Goal: Information Seeking & Learning: Learn about a topic

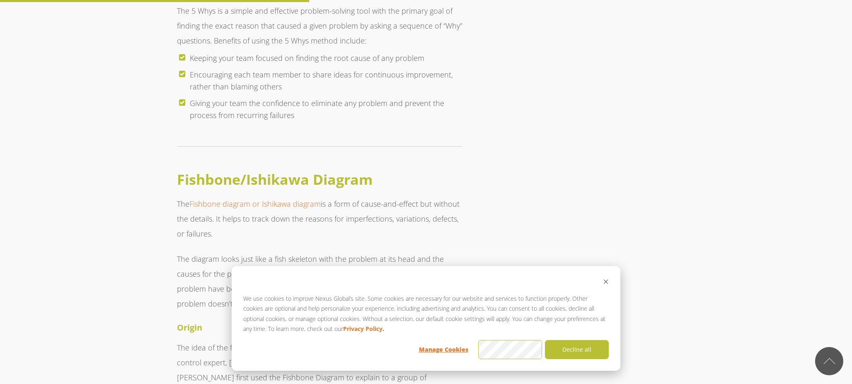
scroll to position [1855, 0]
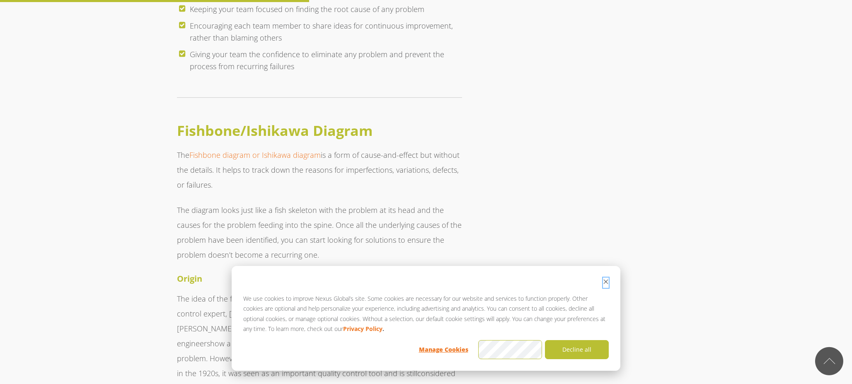
click at [607, 281] on icon "Dismiss cookie banner" at bounding box center [606, 282] width 6 height 6
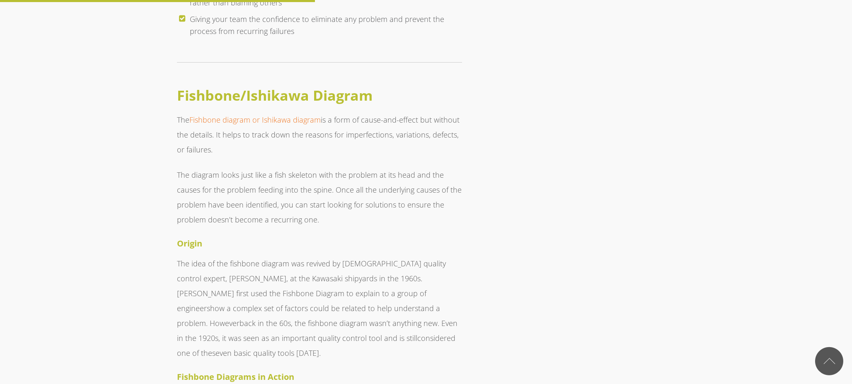
scroll to position [1892, 0]
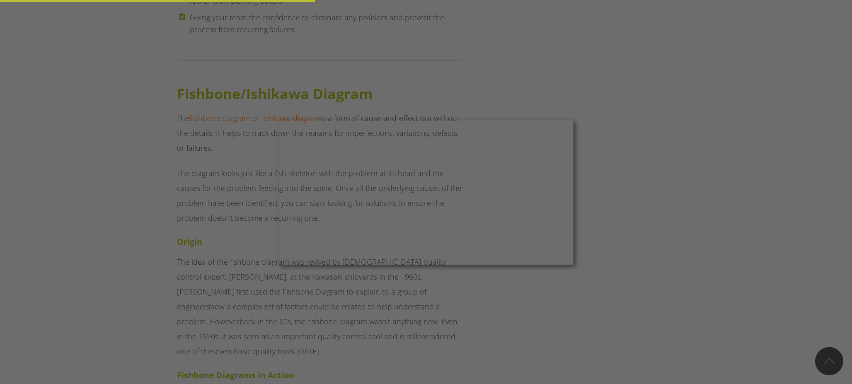
drag, startPoint x: 500, startPoint y: 322, endPoint x: 478, endPoint y: 311, distance: 24.5
click at [500, 322] on div at bounding box center [430, 194] width 861 height 388
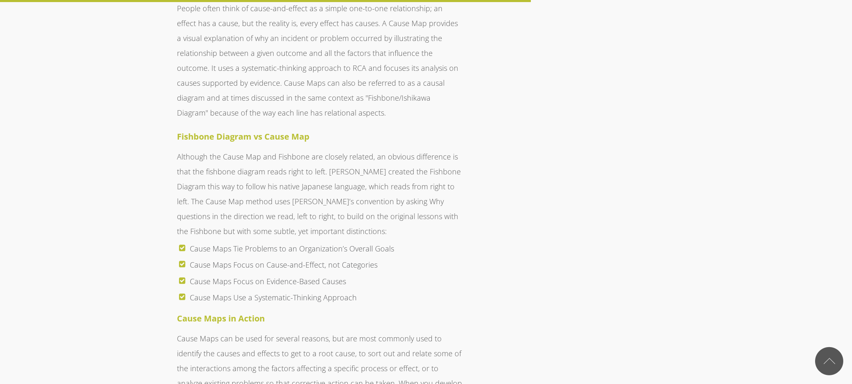
scroll to position [3118, 0]
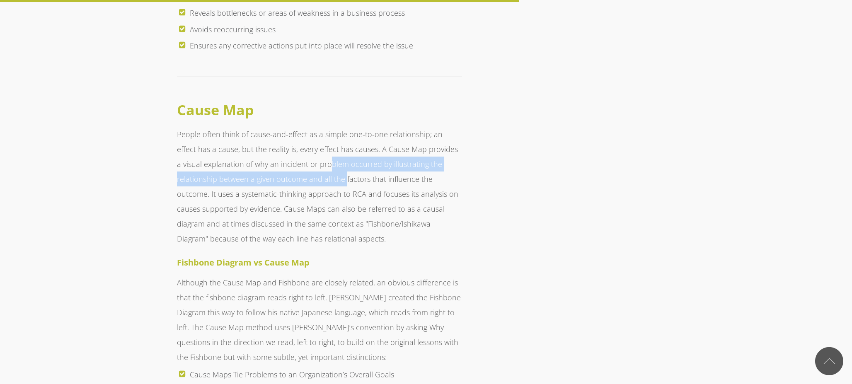
drag, startPoint x: 304, startPoint y: 136, endPoint x: 299, endPoint y: 152, distance: 16.5
click at [301, 148] on p "People often think of cause-and-effect as a simple one-to-one relationship; an …" at bounding box center [319, 186] width 285 height 119
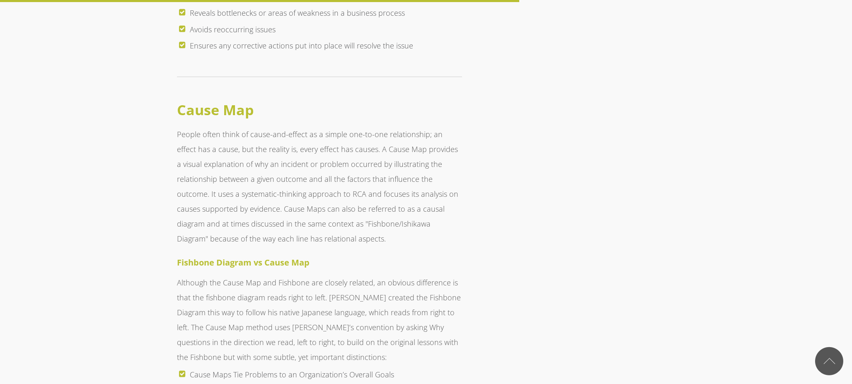
click at [242, 172] on p "People often think of cause-and-effect as a simple one-to-one relationship; an …" at bounding box center [319, 186] width 285 height 119
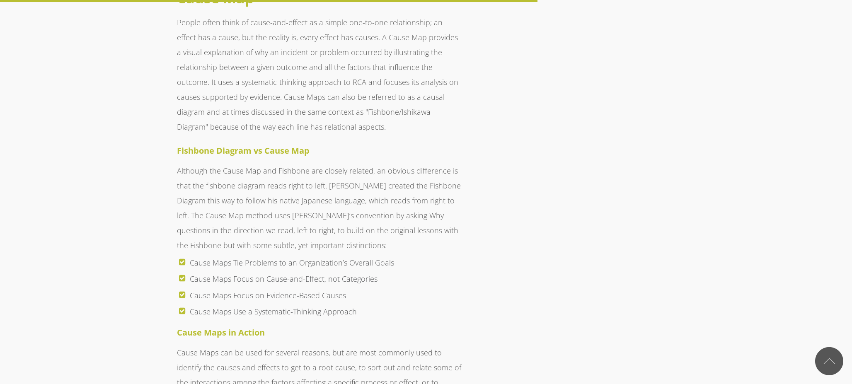
scroll to position [3230, 0]
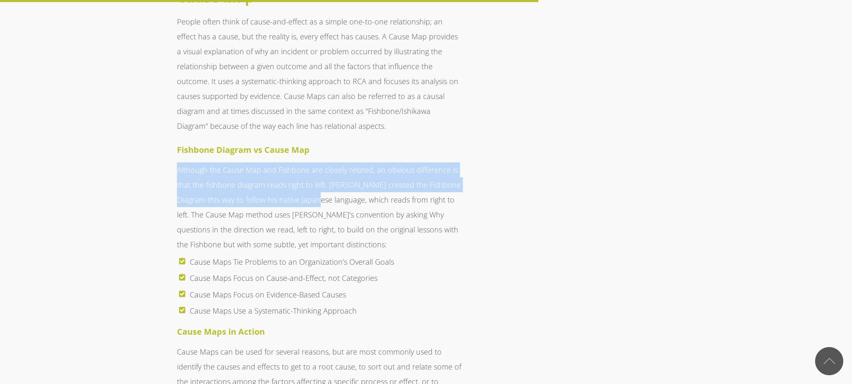
drag, startPoint x: 345, startPoint y: 136, endPoint x: 315, endPoint y: 178, distance: 51.8
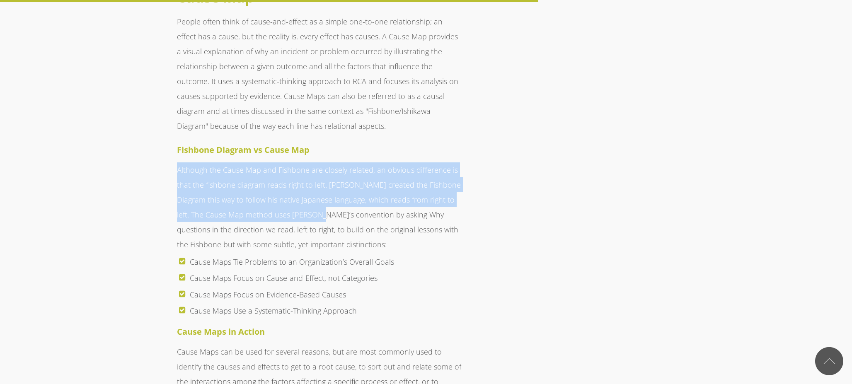
click at [315, 178] on p "Although the Cause Map and Fishbone are closely related, an obvious difference …" at bounding box center [319, 208] width 285 height 90
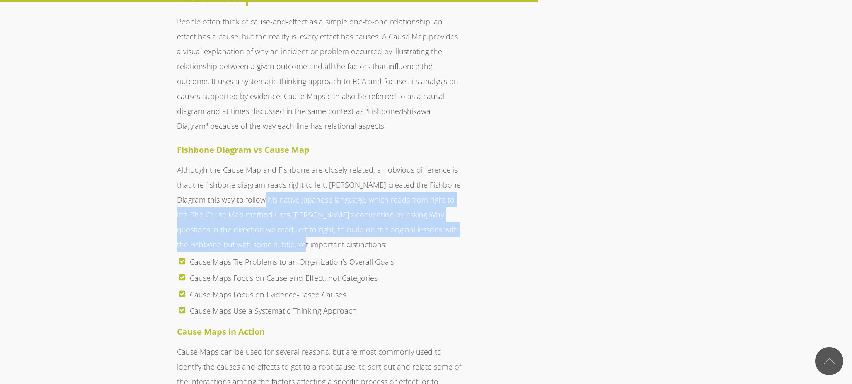
drag, startPoint x: 268, startPoint y: 214, endPoint x: 263, endPoint y: 162, distance: 52.1
click at [261, 165] on p "Although the Cause Map and Fishbone are closely related, an obvious difference …" at bounding box center [319, 208] width 285 height 90
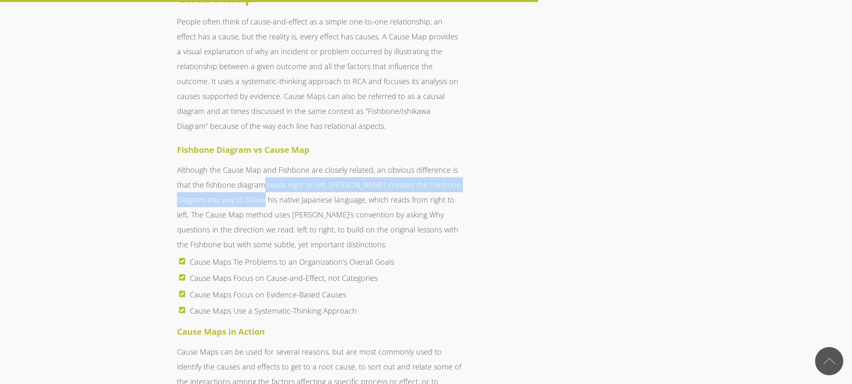
drag, startPoint x: 264, startPoint y: 160, endPoint x: 303, endPoint y: 200, distance: 55.7
click at [264, 182] on p "Although the Cause Map and Fishbone are closely related, an obvious difference …" at bounding box center [319, 208] width 285 height 90
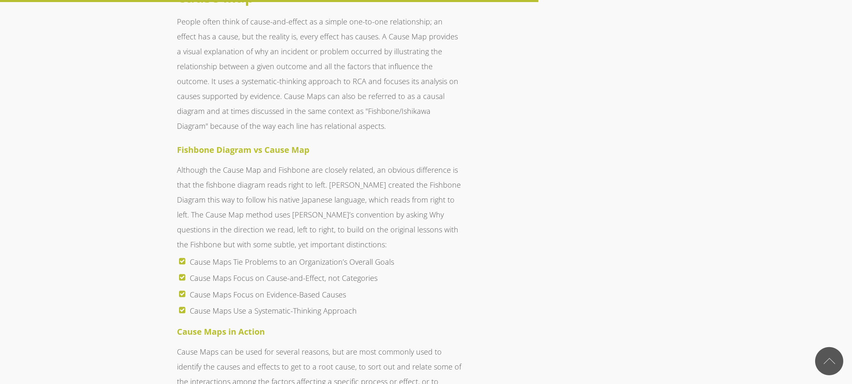
click at [304, 200] on p "Although the Cause Map and Fishbone are closely related, an obvious difference …" at bounding box center [319, 208] width 285 height 90
drag, startPoint x: 335, startPoint y: 180, endPoint x: 322, endPoint y: 163, distance: 22.1
click at [338, 177] on p "Although the Cause Map and Fishbone are closely related, an obvious difference …" at bounding box center [319, 208] width 285 height 90
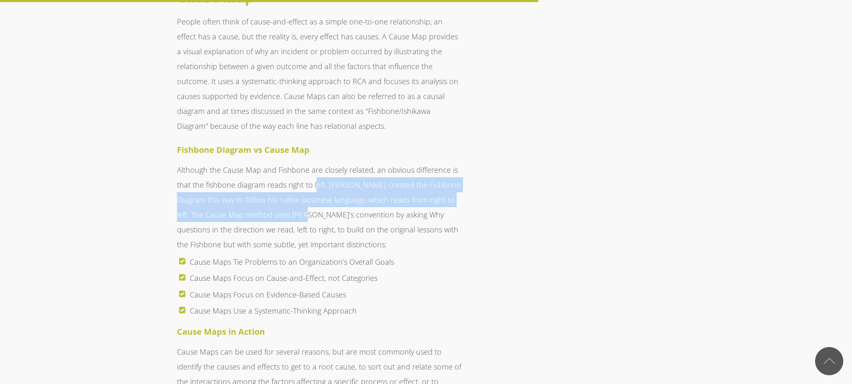
drag, startPoint x: 315, startPoint y: 158, endPoint x: 301, endPoint y: 182, distance: 28.6
click at [301, 182] on p "Although the Cause Map and Fishbone are closely related, an obvious difference …" at bounding box center [319, 208] width 285 height 90
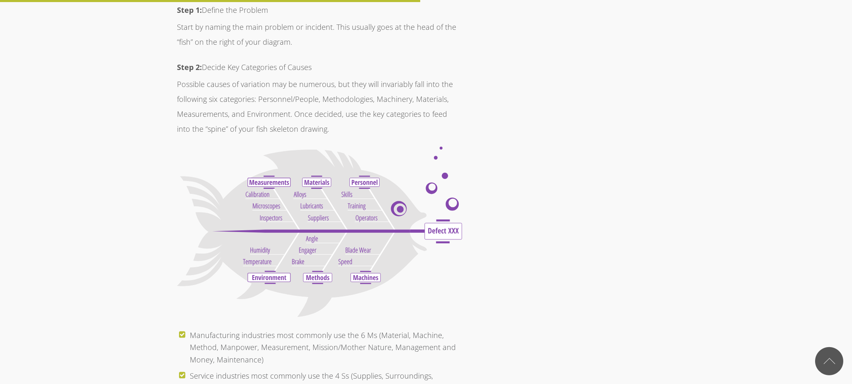
scroll to position [2523, 0]
